Goal: Find specific page/section: Find specific page/section

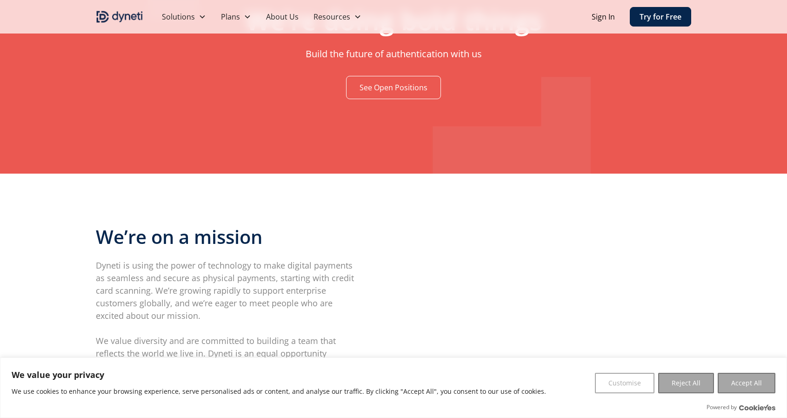
click at [364, 89] on link "See Open Positions" at bounding box center [393, 87] width 95 height 23
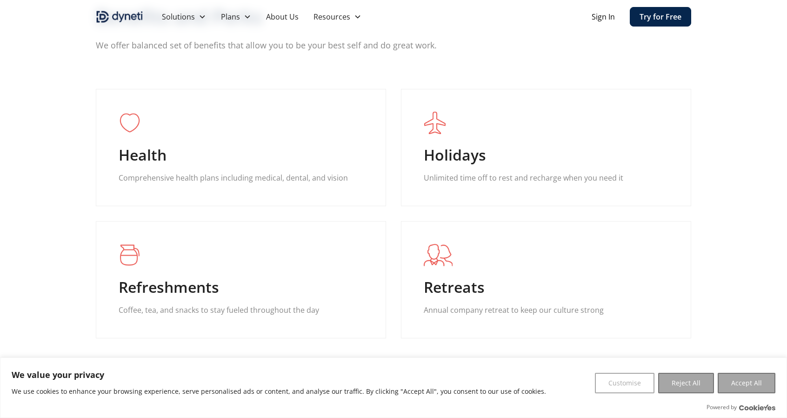
scroll to position [869, 0]
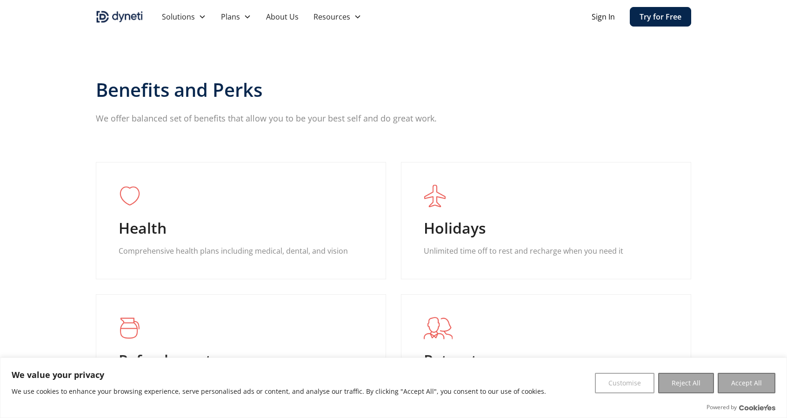
click at [283, 17] on link "About Us" at bounding box center [282, 16] width 47 height 33
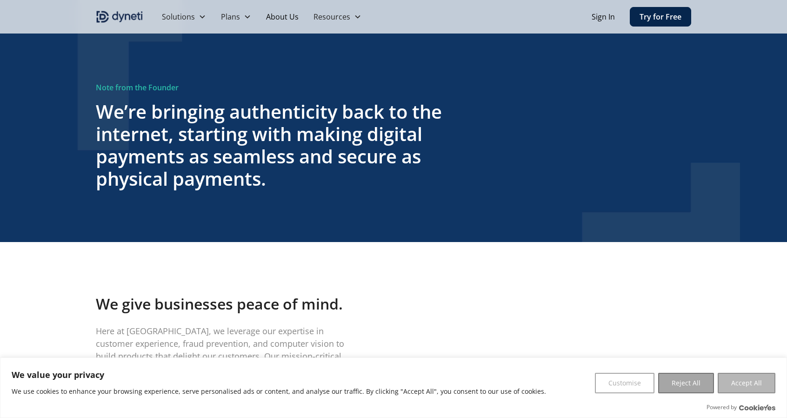
click at [744, 376] on button "Accept All" at bounding box center [747, 383] width 58 height 20
